Goal: Information Seeking & Learning: Learn about a topic

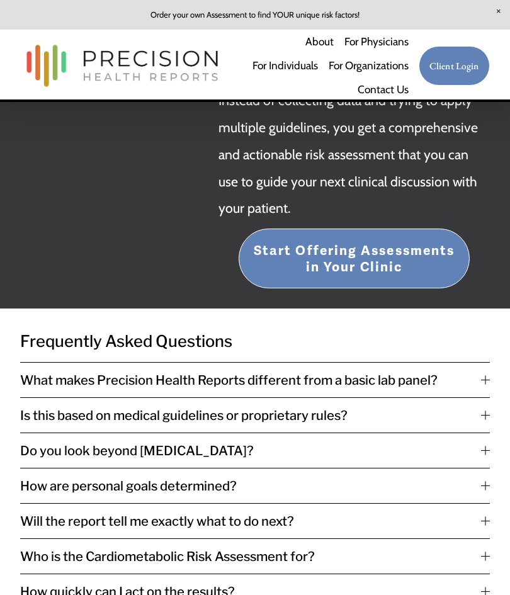
scroll to position [2448, 0]
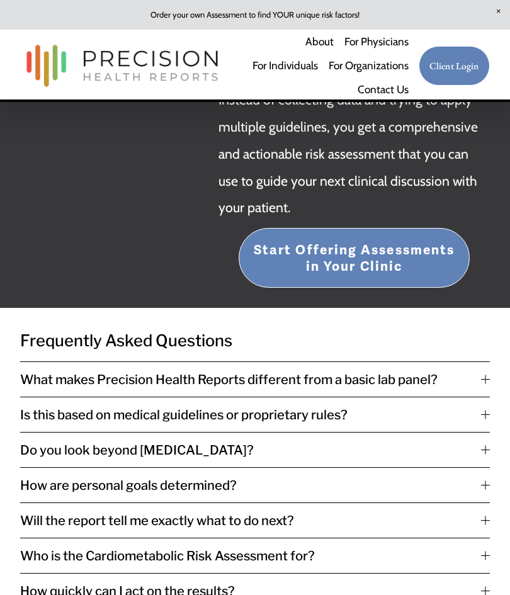
click at [486, 375] on div at bounding box center [485, 379] width 9 height 9
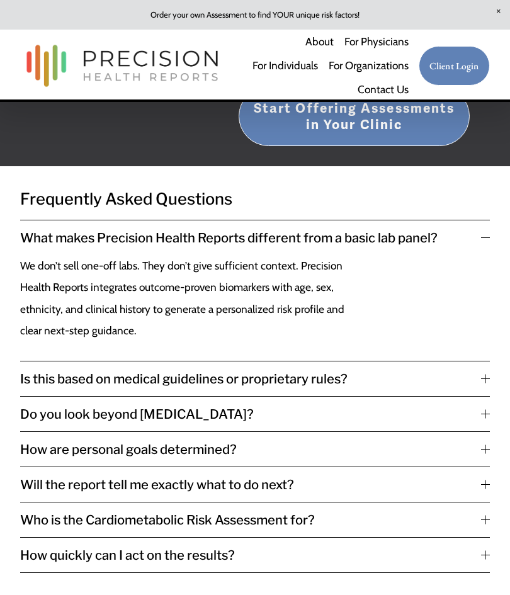
scroll to position [2598, 0]
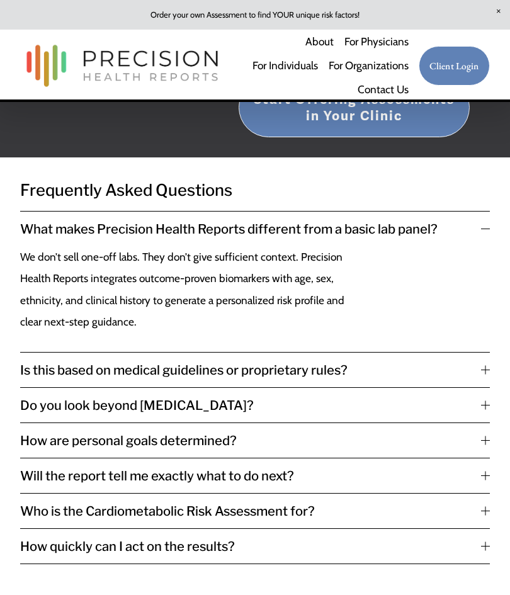
click at [489, 353] on button "Is this based on medical guidelines or proprietary rules?" at bounding box center [254, 370] width 469 height 35
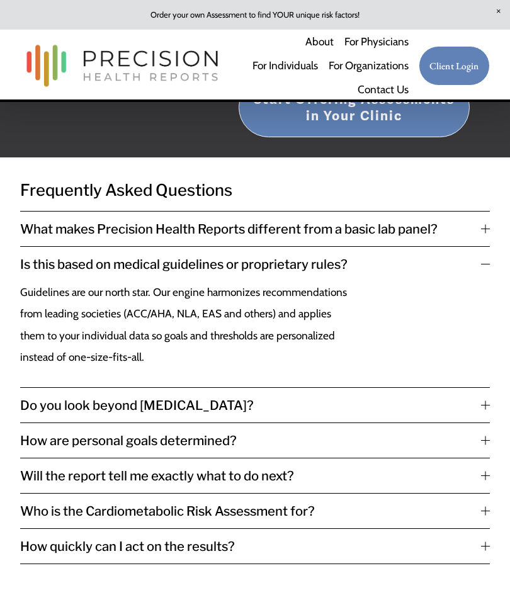
click at [489, 400] on div at bounding box center [485, 404] width 9 height 9
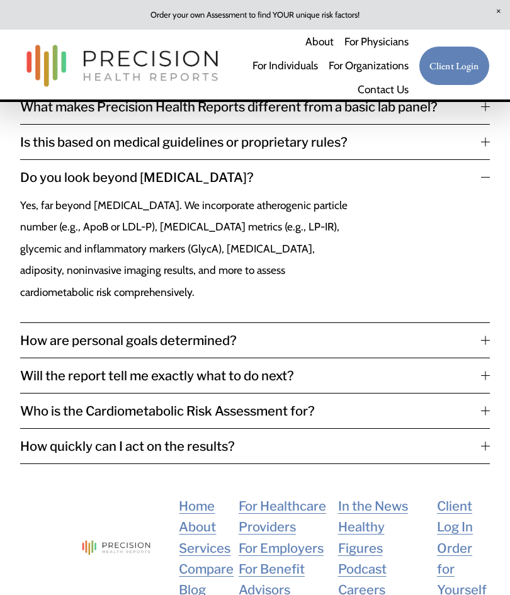
scroll to position [2724, 0]
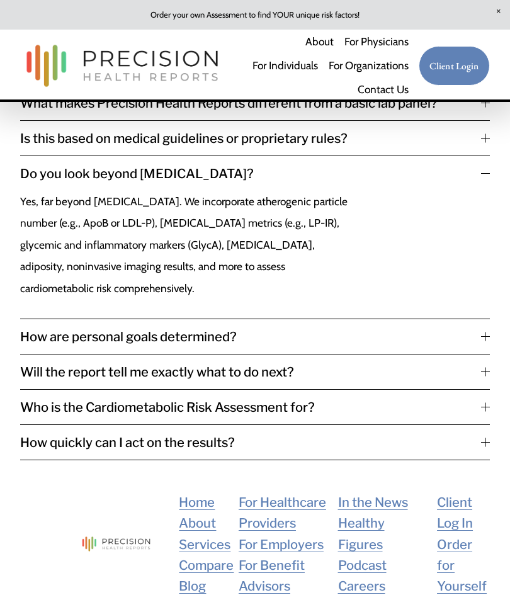
click at [489, 319] on button "How are personal goals determined?" at bounding box center [254, 336] width 469 height 35
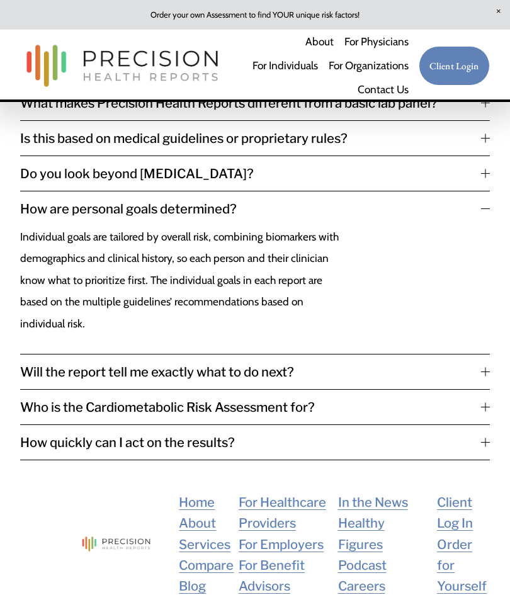
click at [489, 371] on div at bounding box center [485, 371] width 9 height 1
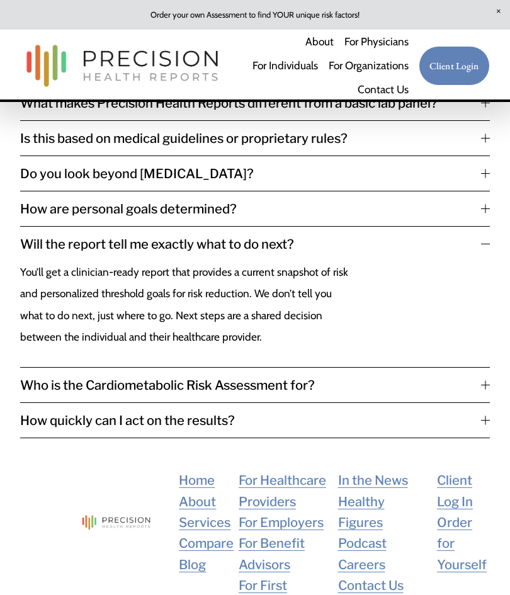
click at [489, 380] on div at bounding box center [485, 384] width 9 height 9
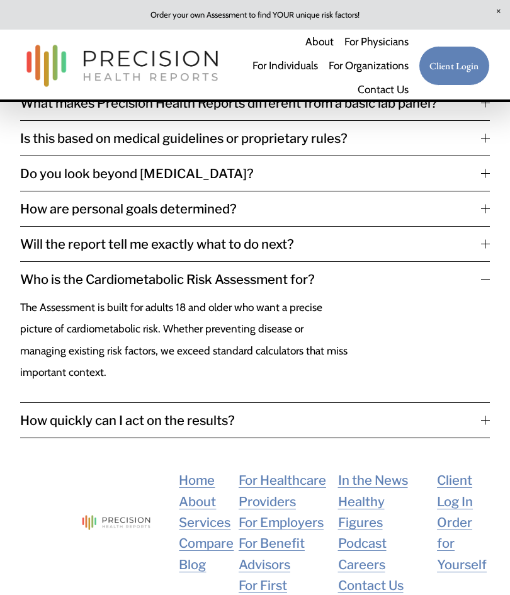
click at [485, 415] on div at bounding box center [485, 419] width 1 height 9
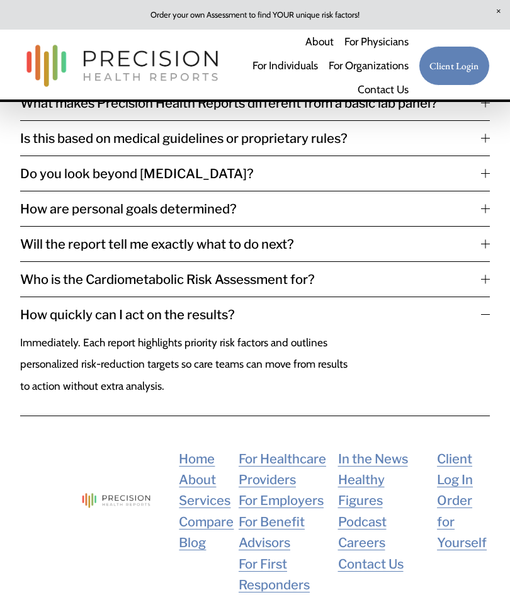
click at [209, 469] on link "About" at bounding box center [197, 479] width 37 height 21
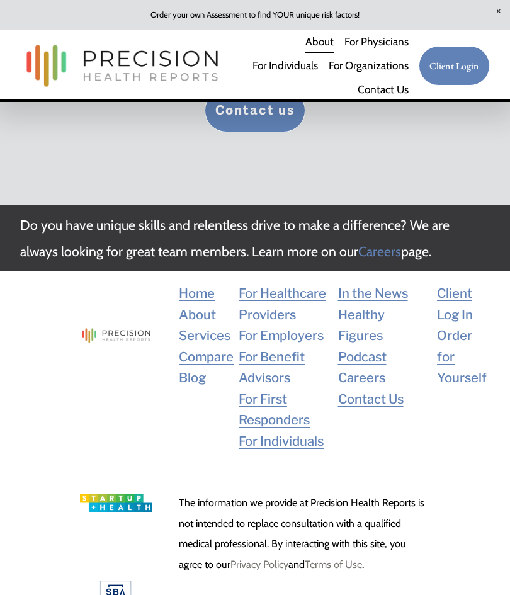
scroll to position [2484, 0]
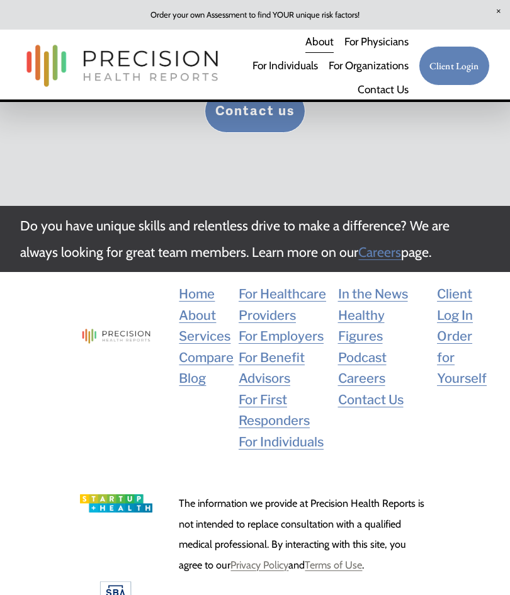
click at [281, 347] on link "For Benefit Advisors" at bounding box center [285, 368] width 93 height 42
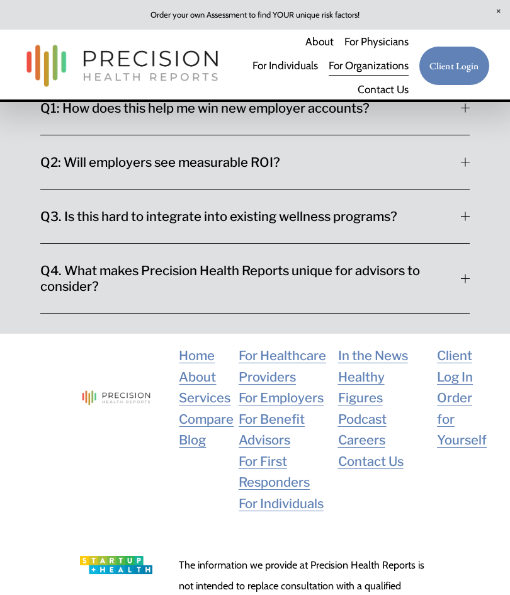
scroll to position [3533, 0]
click at [407, 365] on link "In the News" at bounding box center [373, 354] width 70 height 21
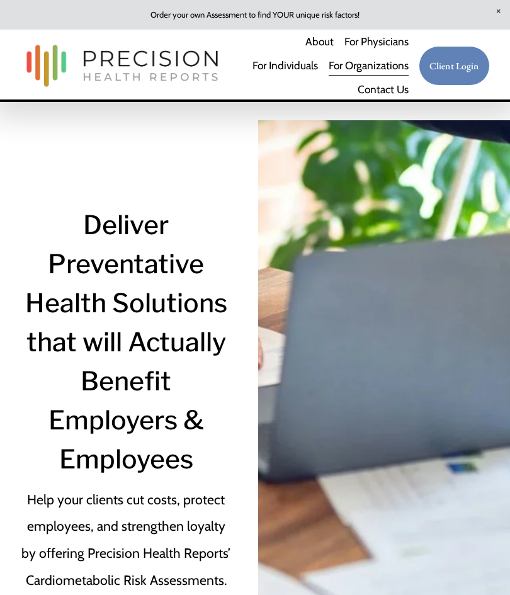
scroll to position [3581, 0]
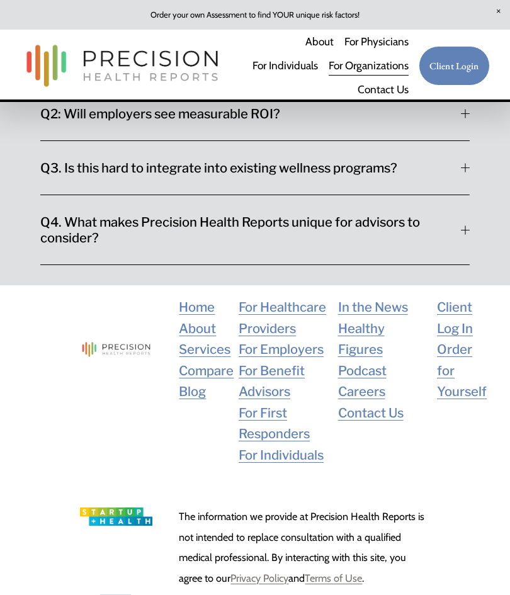
click at [467, 402] on link "Order for Yourself" at bounding box center [463, 370] width 53 height 63
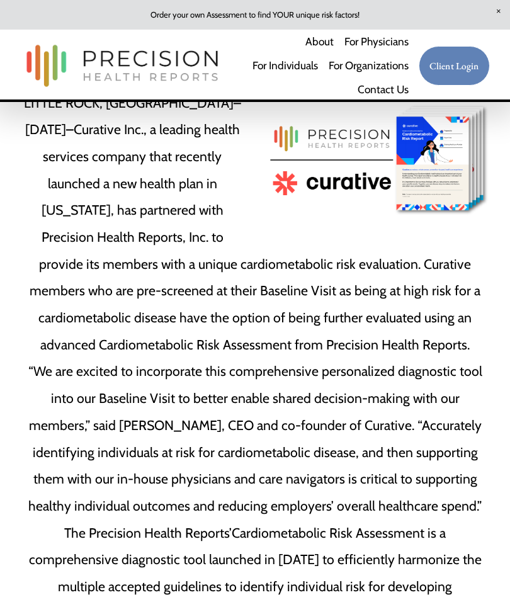
scroll to position [2676, 0]
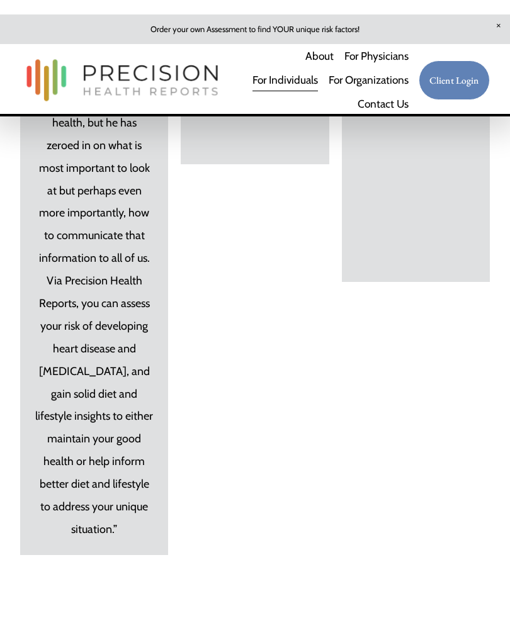
scroll to position [8844, 0]
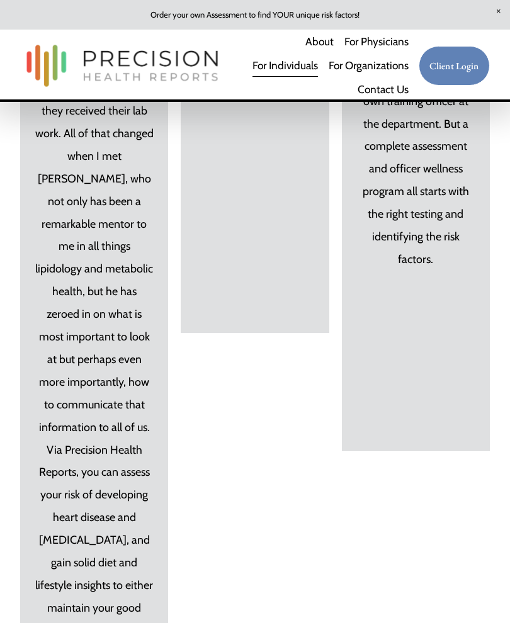
click at [391, 281] on p at bounding box center [415, 326] width 118 height 91
